Goal: Register for event/course

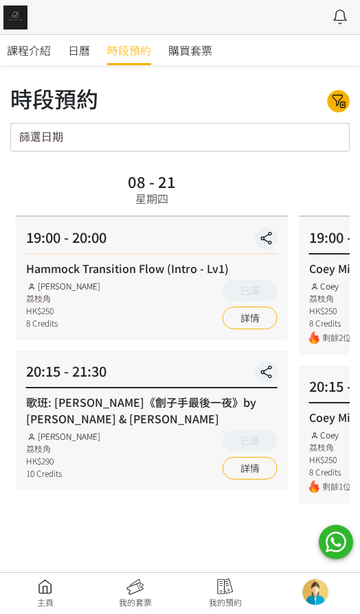
scroll to position [60, 0]
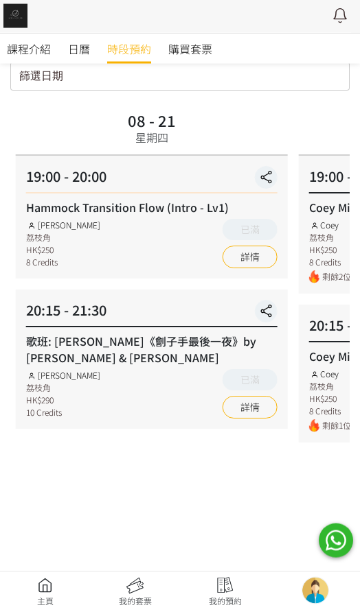
click at [255, 262] on link "詳情" at bounding box center [249, 258] width 55 height 23
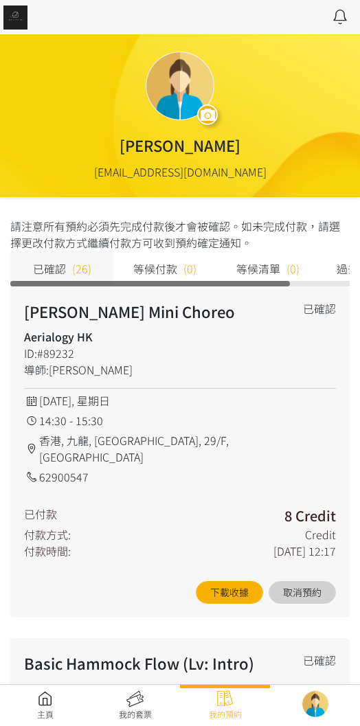
click at [36, 702] on link at bounding box center [45, 705] width 90 height 30
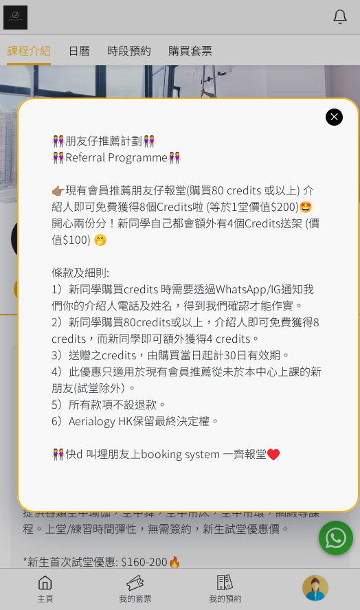
click at [332, 123] on icon at bounding box center [333, 117] width 13 height 13
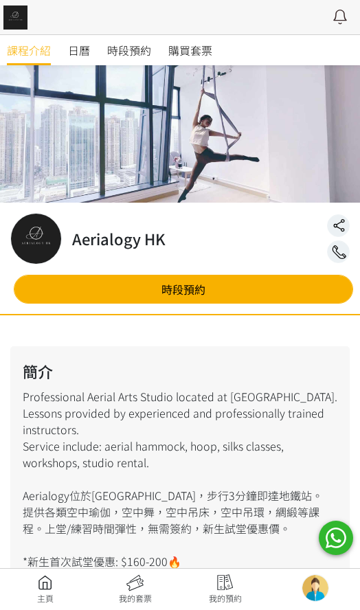
click at [124, 54] on span "時段預約" at bounding box center [129, 50] width 44 height 16
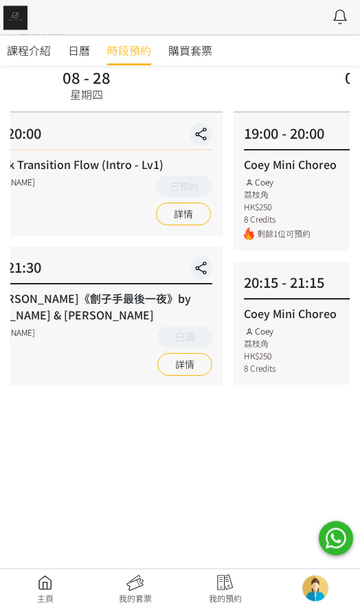
scroll to position [104, 0]
